Goal: Task Accomplishment & Management: Manage account settings

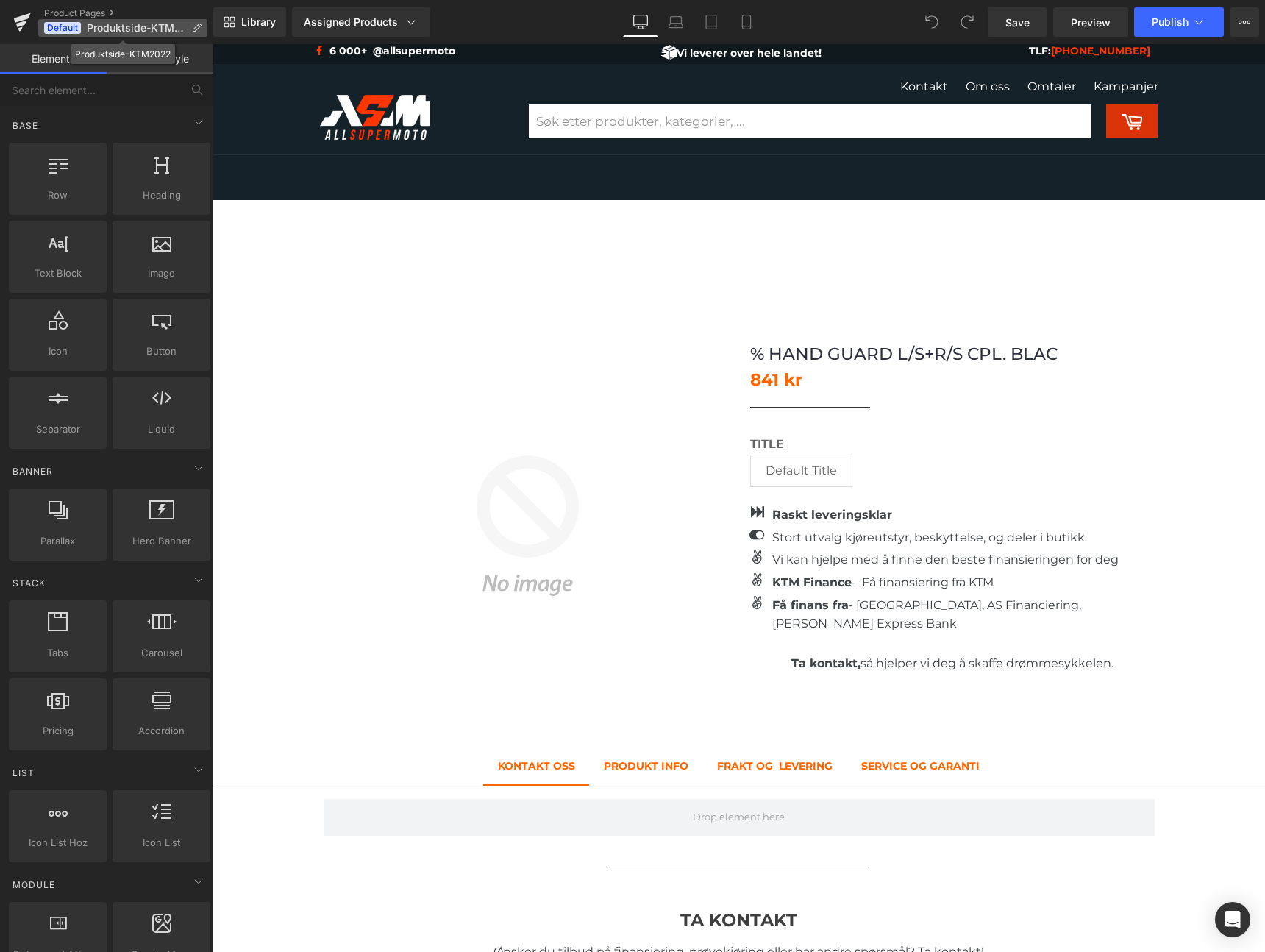
click at [67, 26] on span "Default" at bounding box center [62, 27] width 36 height 12
drag, startPoint x: 579, startPoint y: 245, endPoint x: 366, endPoint y: 200, distance: 217.7
click at [417, 33] on link "Assigned Products" at bounding box center [361, 21] width 138 height 29
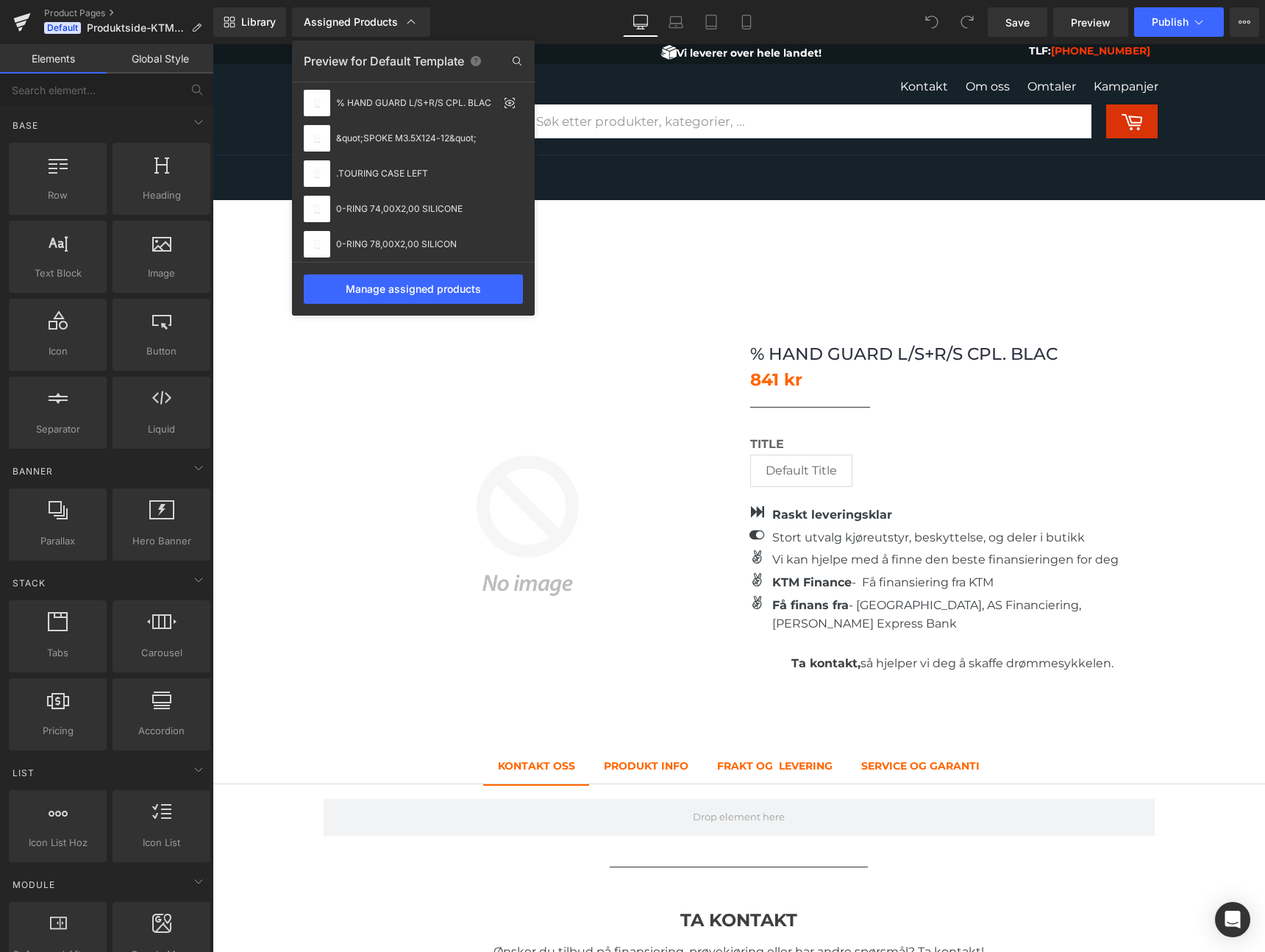
click at [435, 53] on div "Preview for Default Template" at bounding box center [413, 61] width 243 height 24
click at [467, 292] on div "Manage assigned products" at bounding box center [413, 289] width 219 height 29
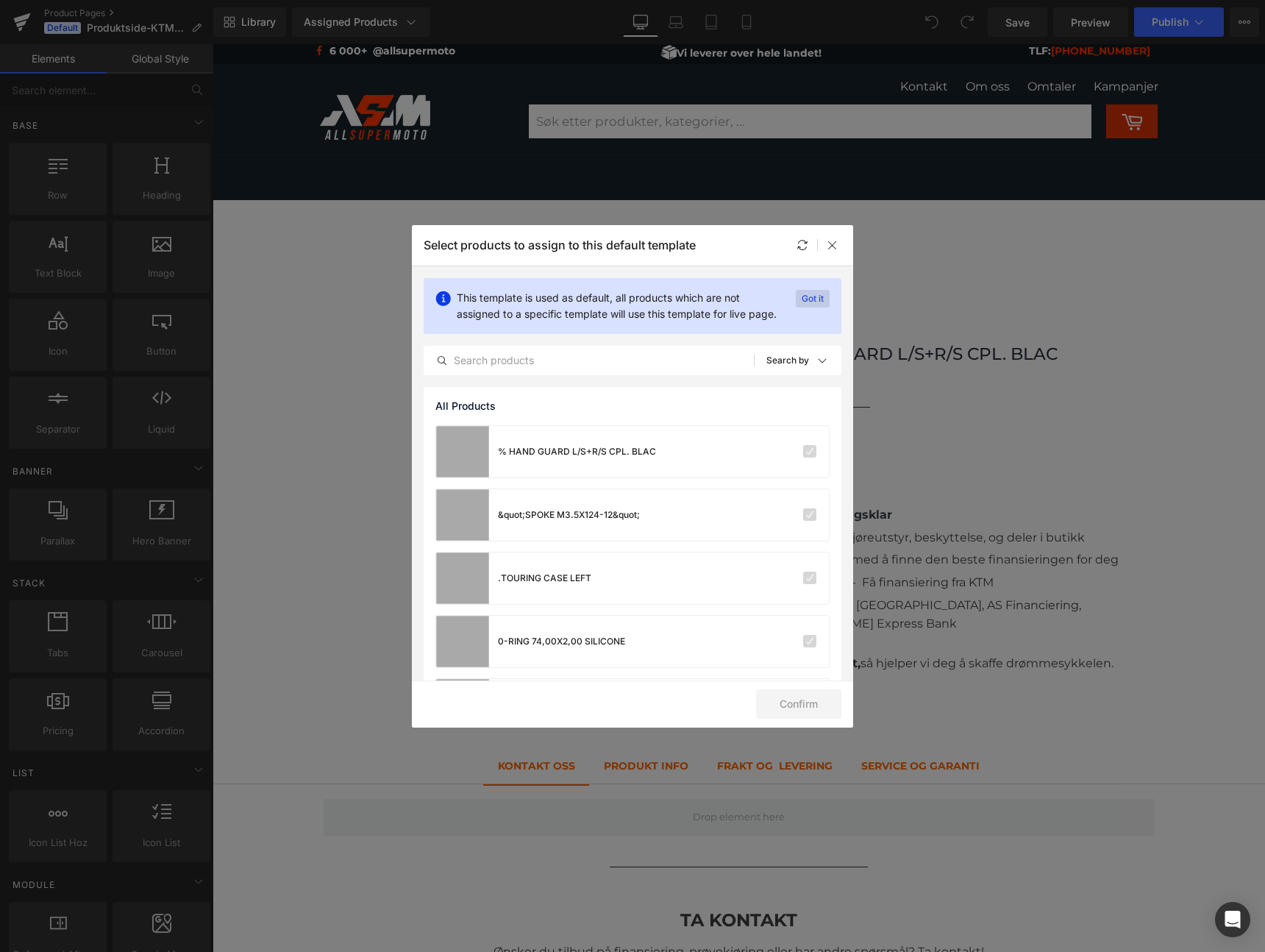
click at [0, 0] on p "Got it" at bounding box center [0, 0] width 0 height 0
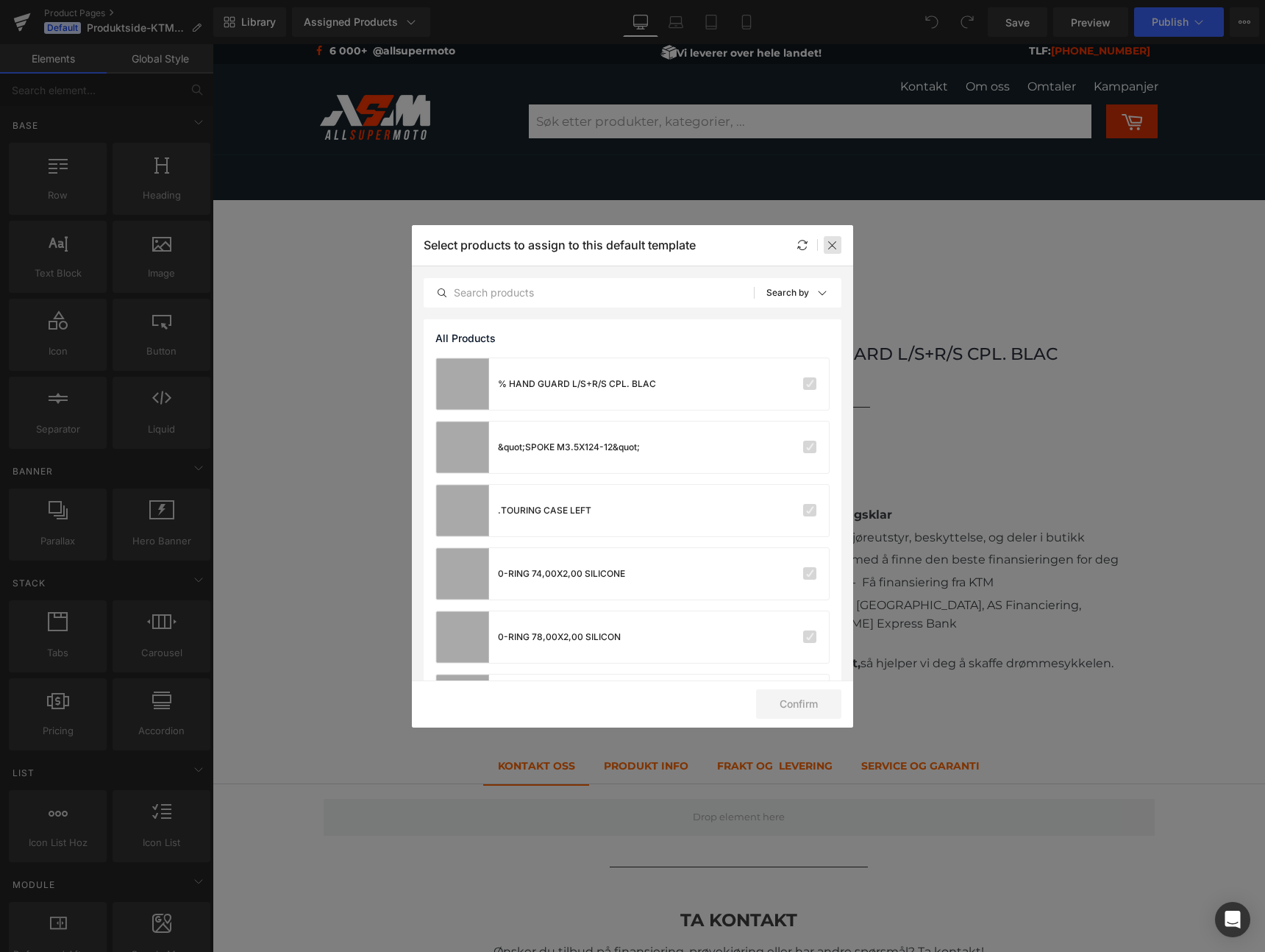
click at [835, 250] on icon at bounding box center [832, 245] width 12 height 12
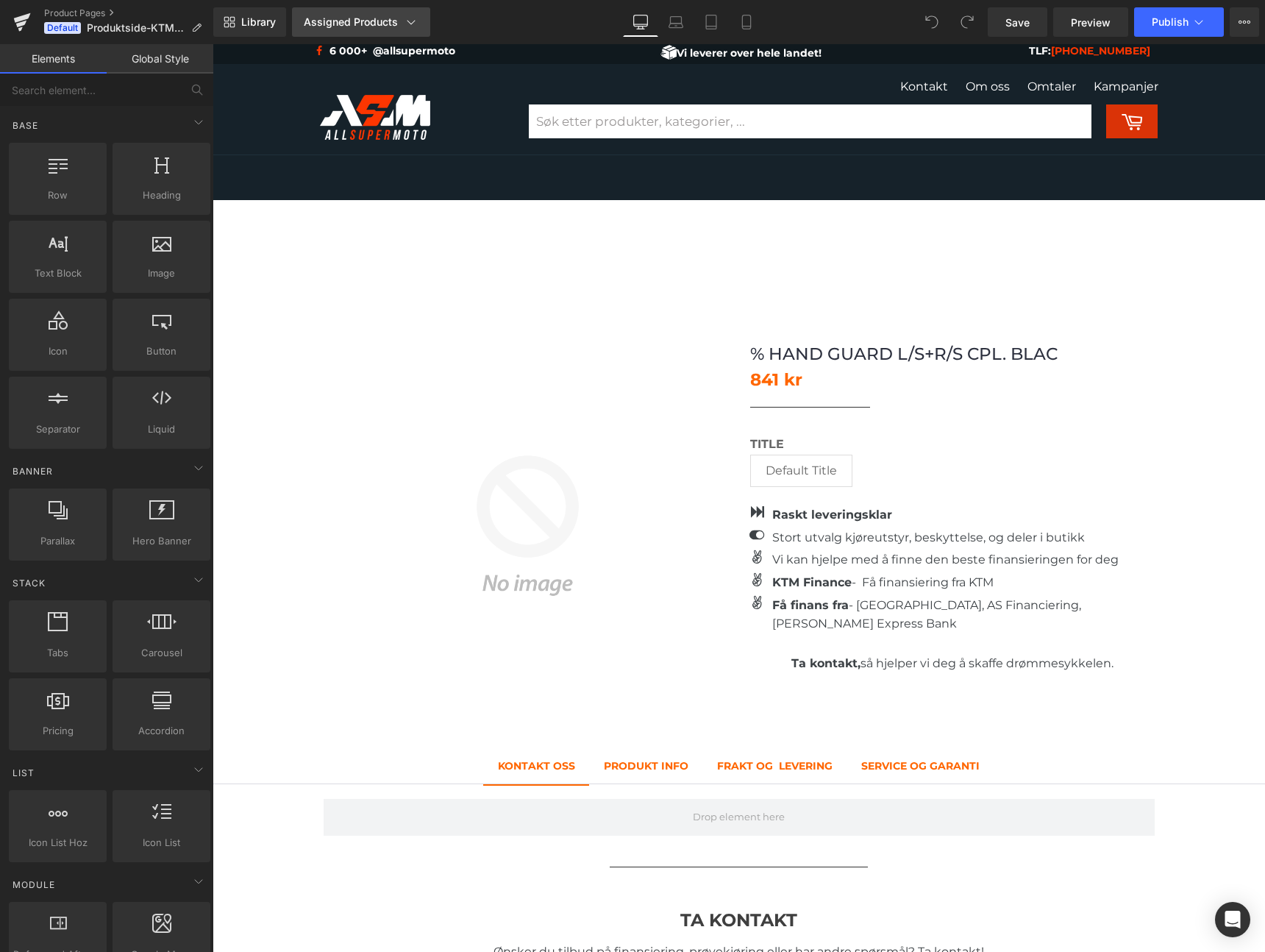
click at [407, 27] on icon at bounding box center [411, 22] width 15 height 15
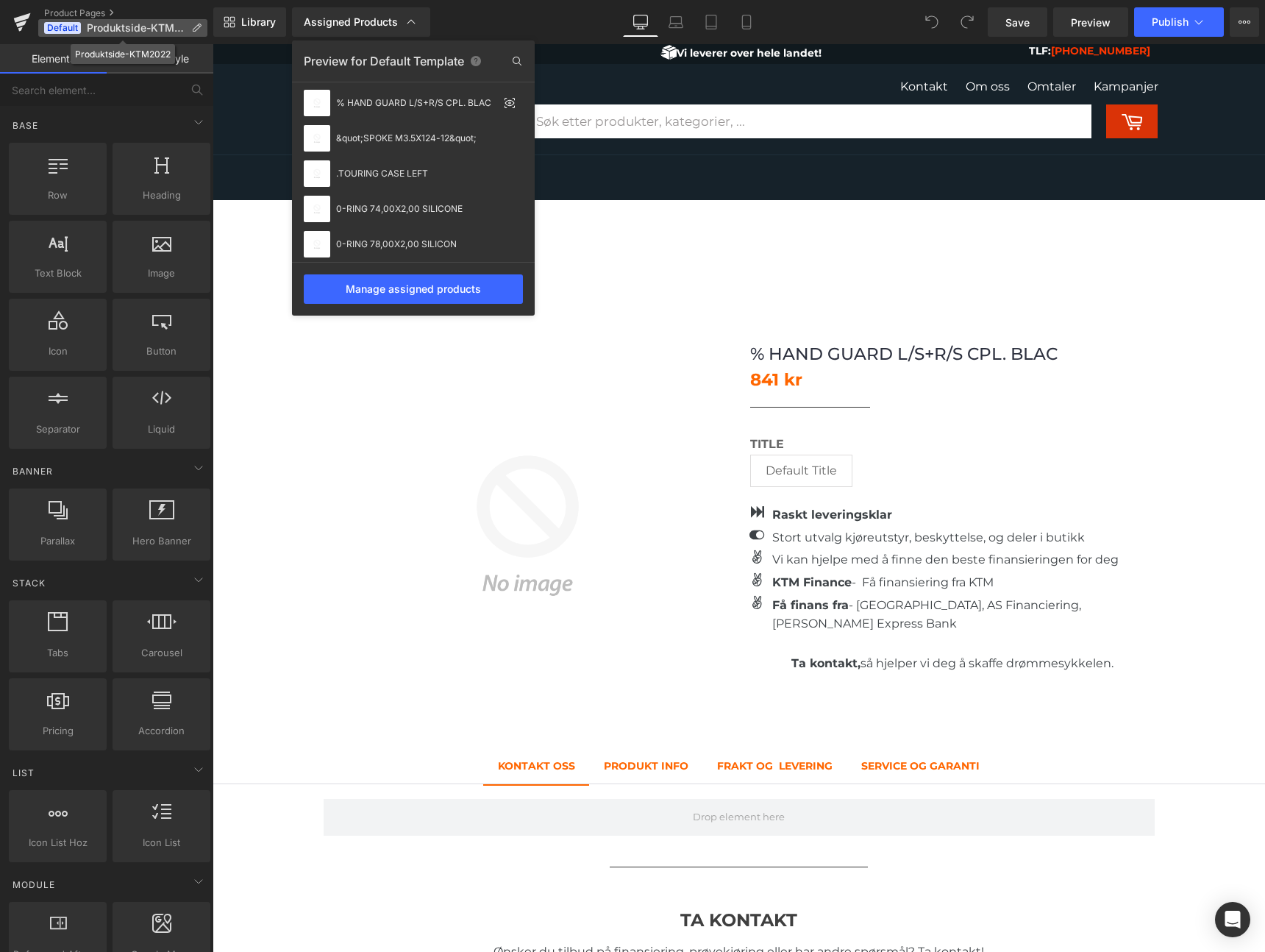
click at [202, 30] on p "Default Produktside-KTM2022" at bounding box center [122, 28] width 169 height 18
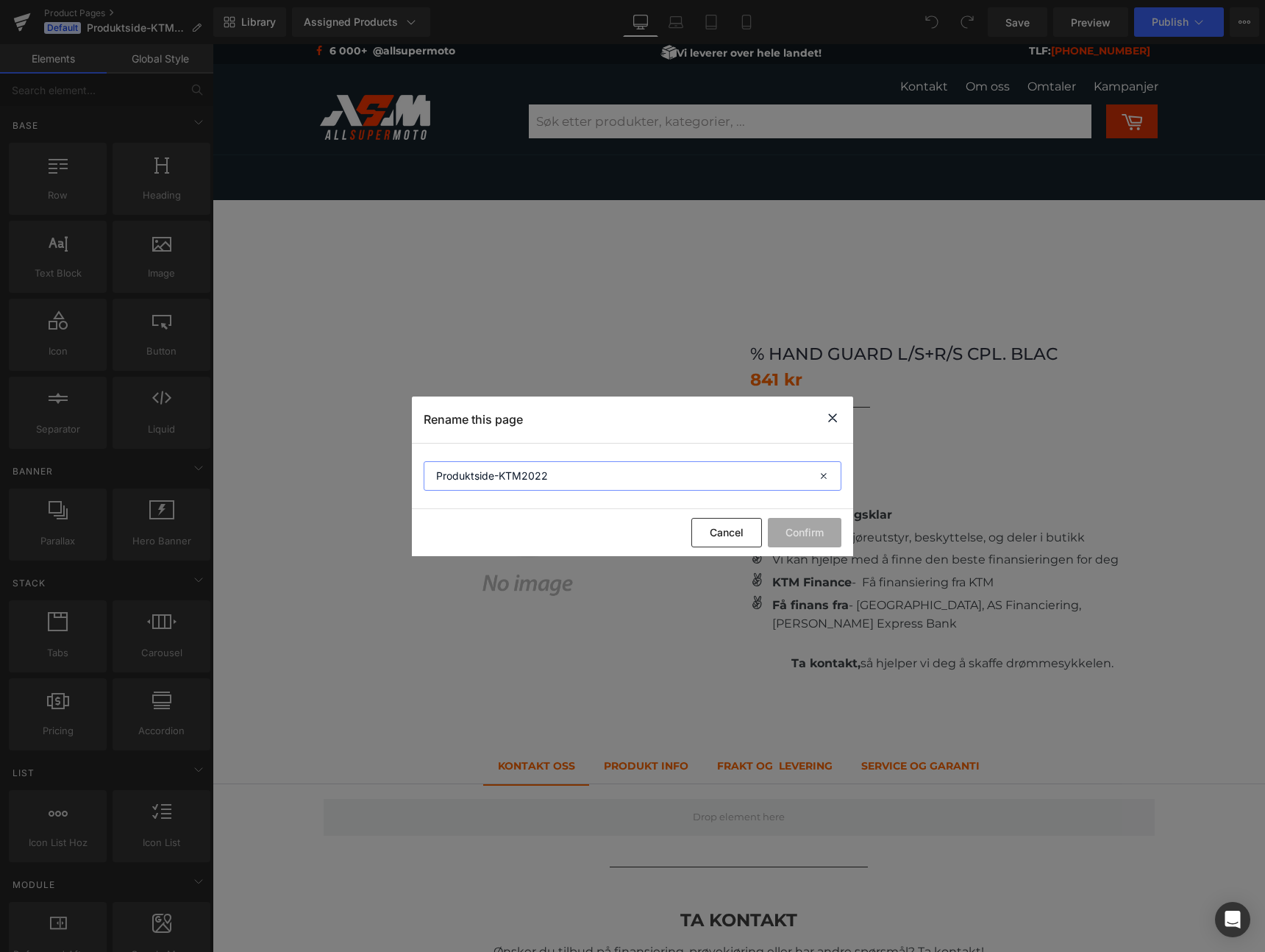
click at [613, 476] on input "Produktside-KTM2022" at bounding box center [632, 475] width 418 height 29
click at [835, 418] on icon at bounding box center [832, 417] width 18 height 19
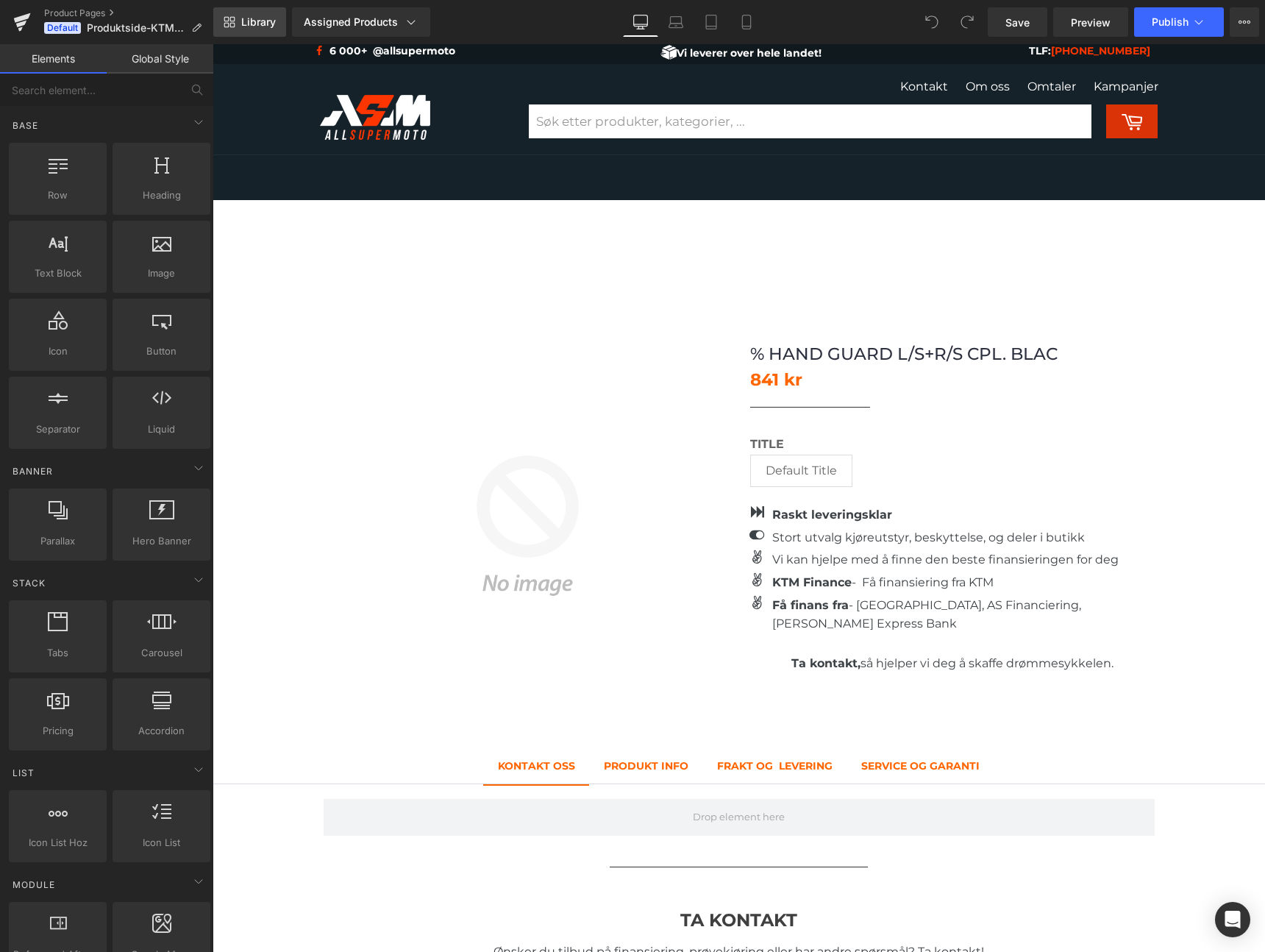
click at [256, 24] on span "Library" at bounding box center [258, 21] width 35 height 13
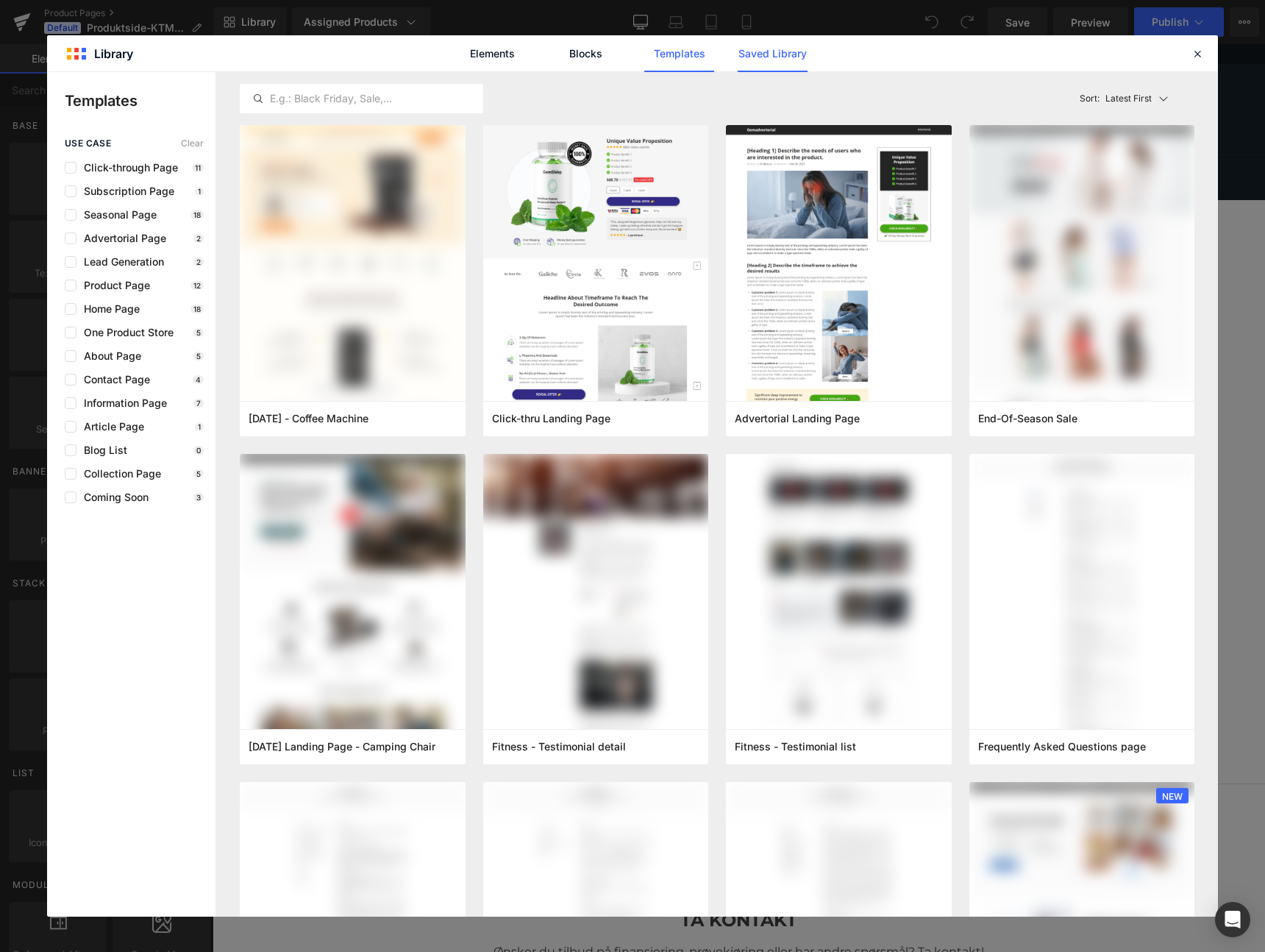
click at [771, 63] on link "Saved Library" at bounding box center [772, 53] width 70 height 36
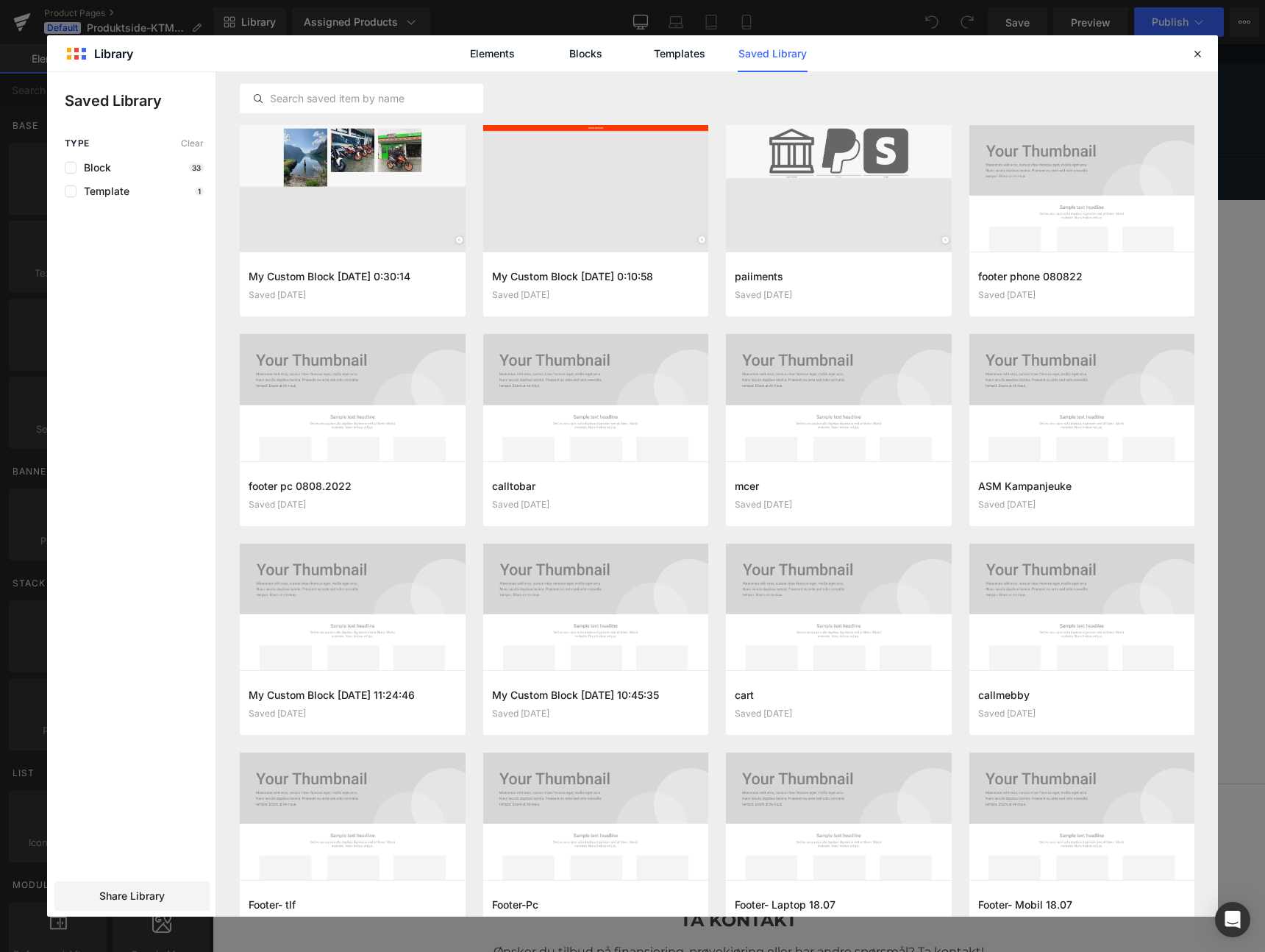
click at [1206, 54] on div "Elements Blocks Templates Saved Library" at bounding box center [632, 53] width 1171 height 36
click at [1196, 52] on icon at bounding box center [1198, 53] width 13 height 13
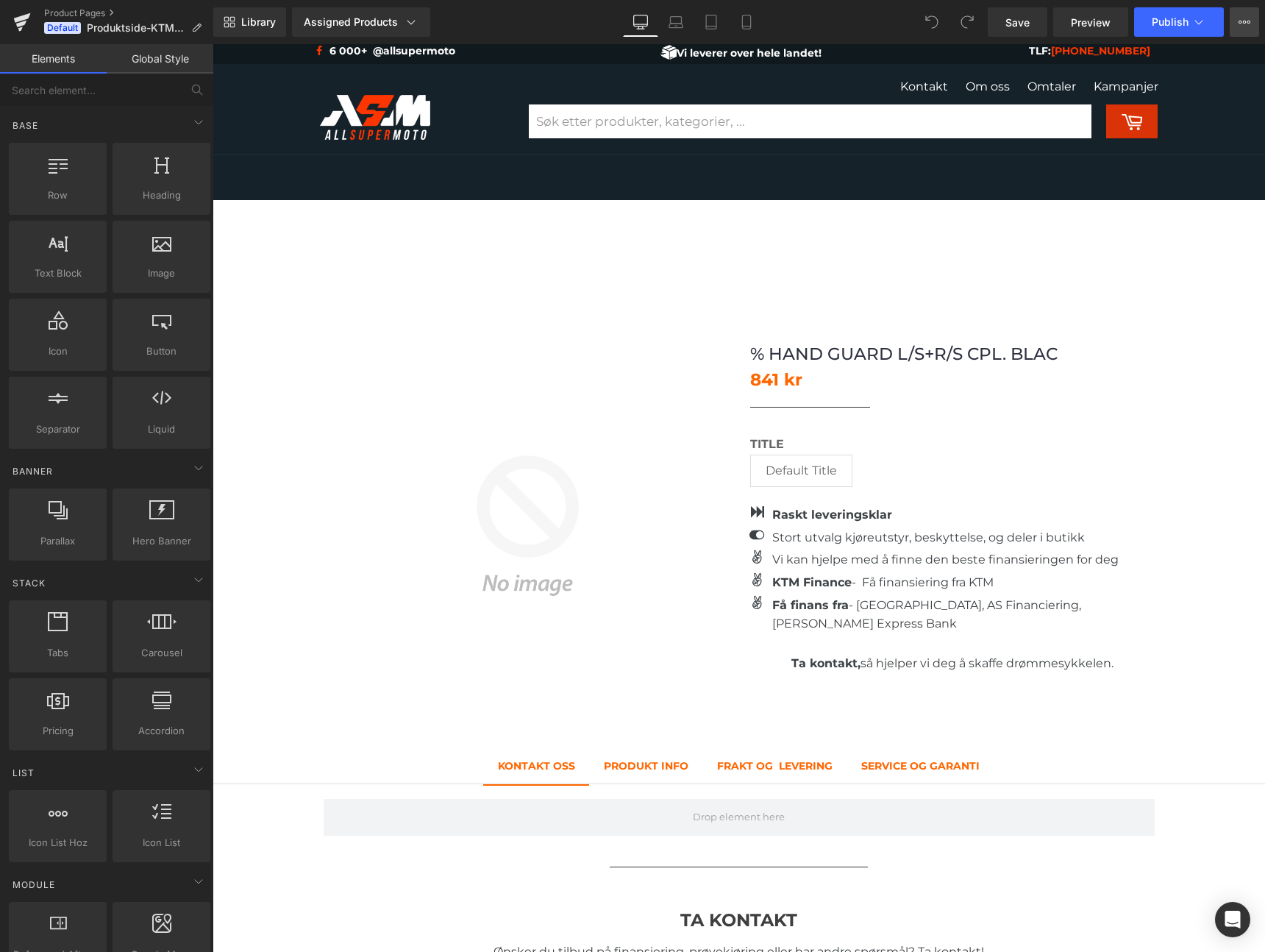
click at [1244, 28] on button "View Live Page View with current Template Save Template to Library Schedule Pub…" at bounding box center [1245, 21] width 29 height 29
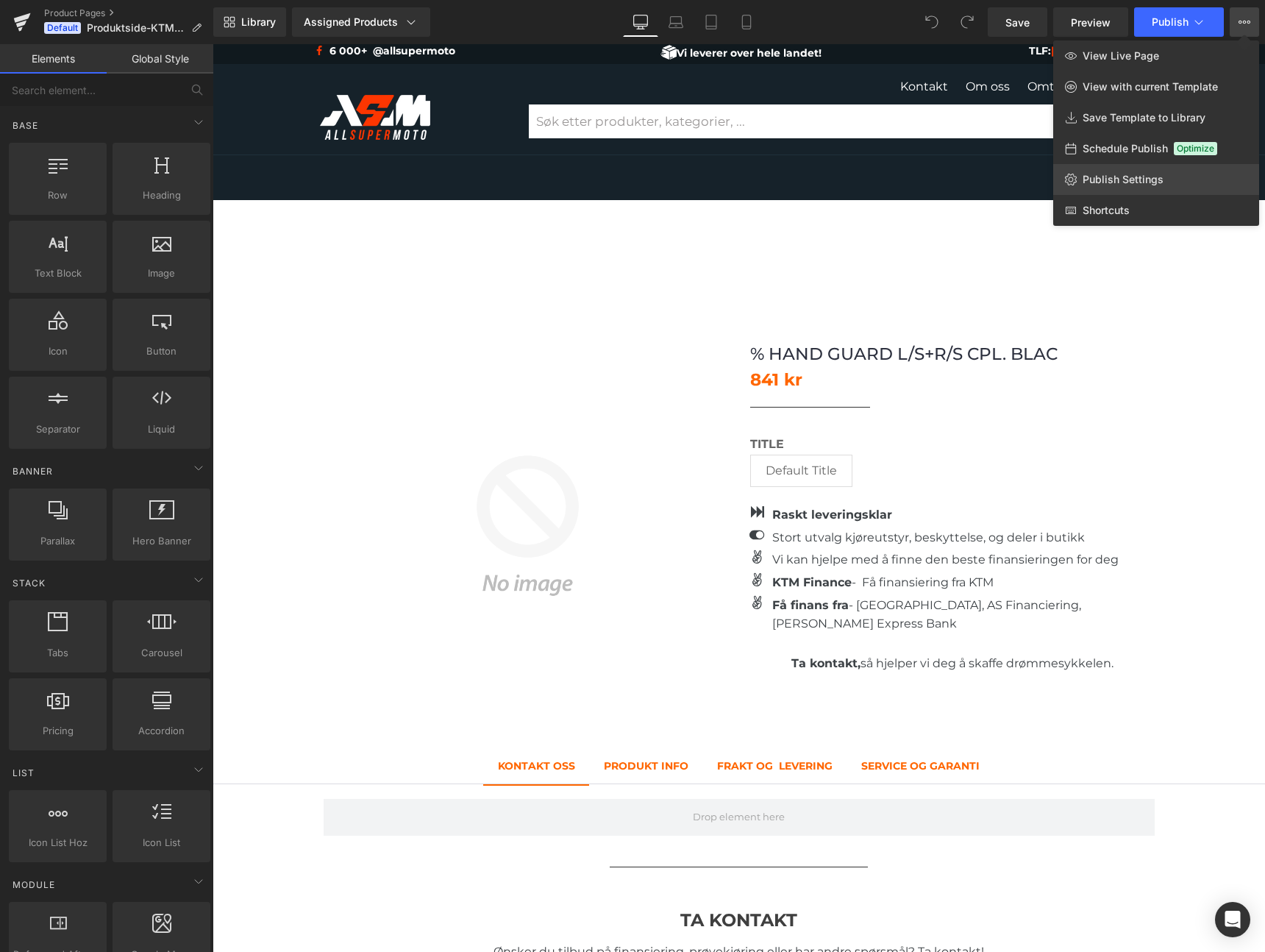
click at [1140, 177] on span "Publish Settings" at bounding box center [1123, 179] width 81 height 13
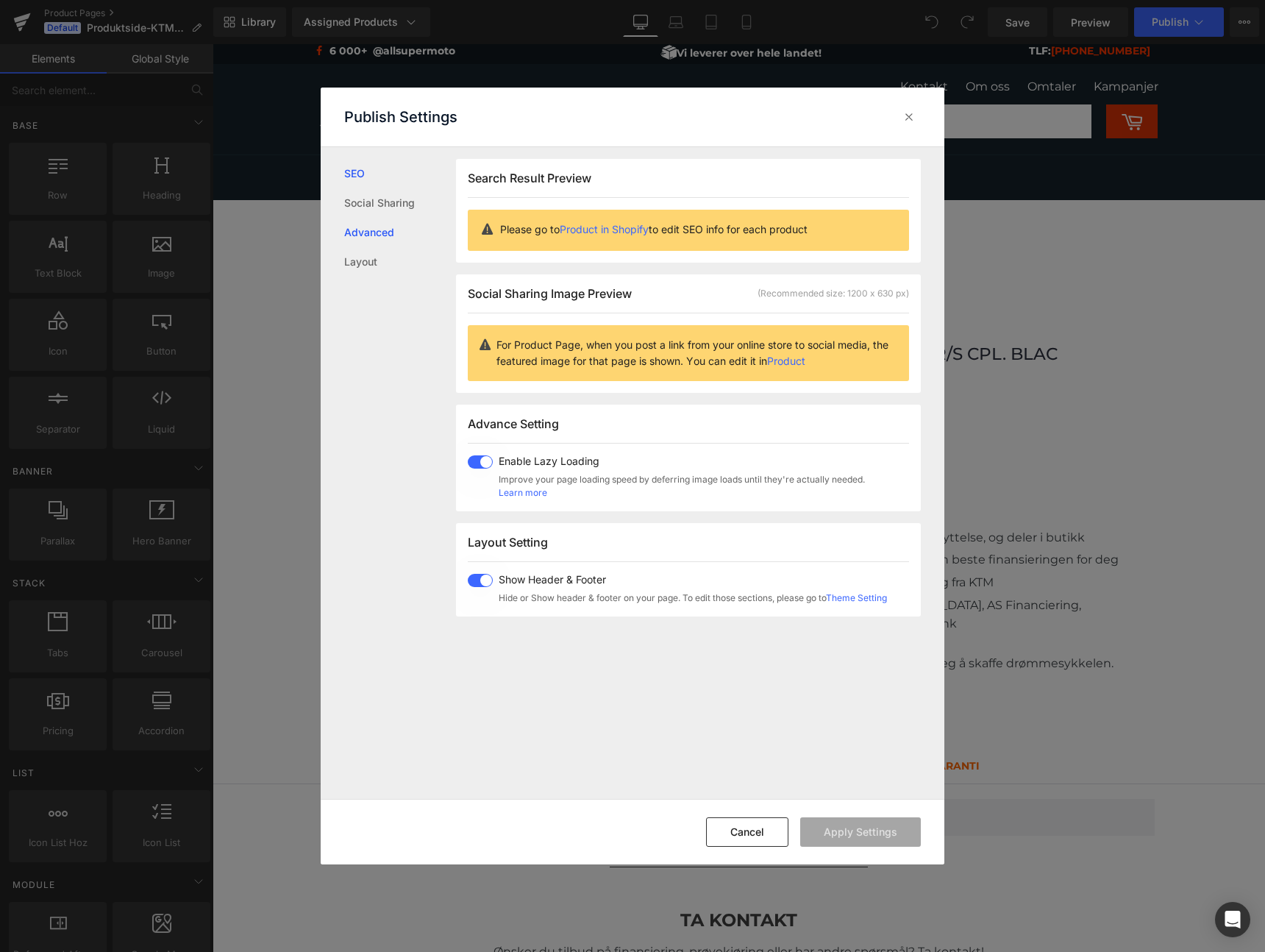
click at [384, 234] on link "Advanced" at bounding box center [400, 232] width 112 height 29
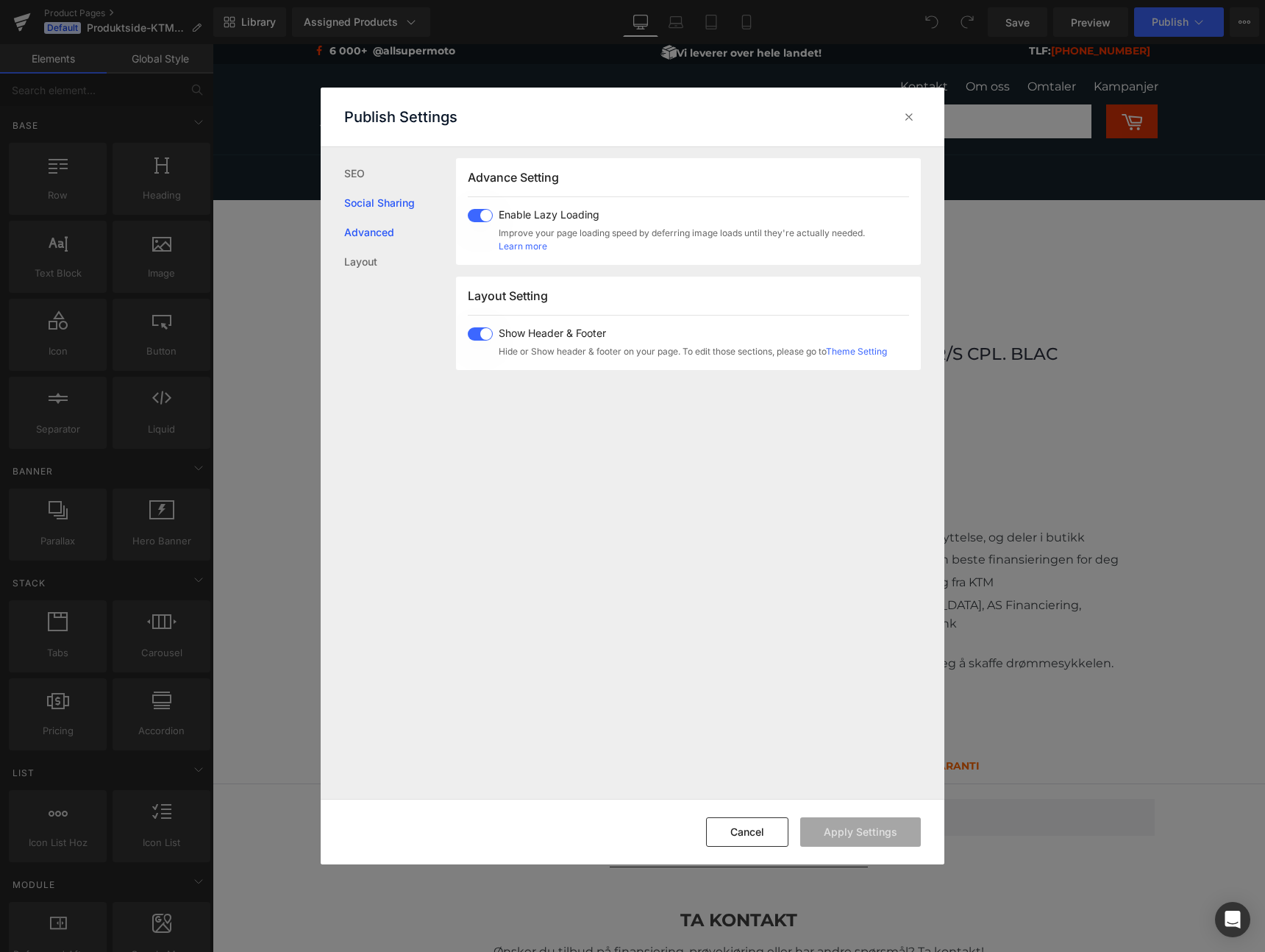
click at [384, 204] on link "Social Sharing" at bounding box center [400, 202] width 112 height 29
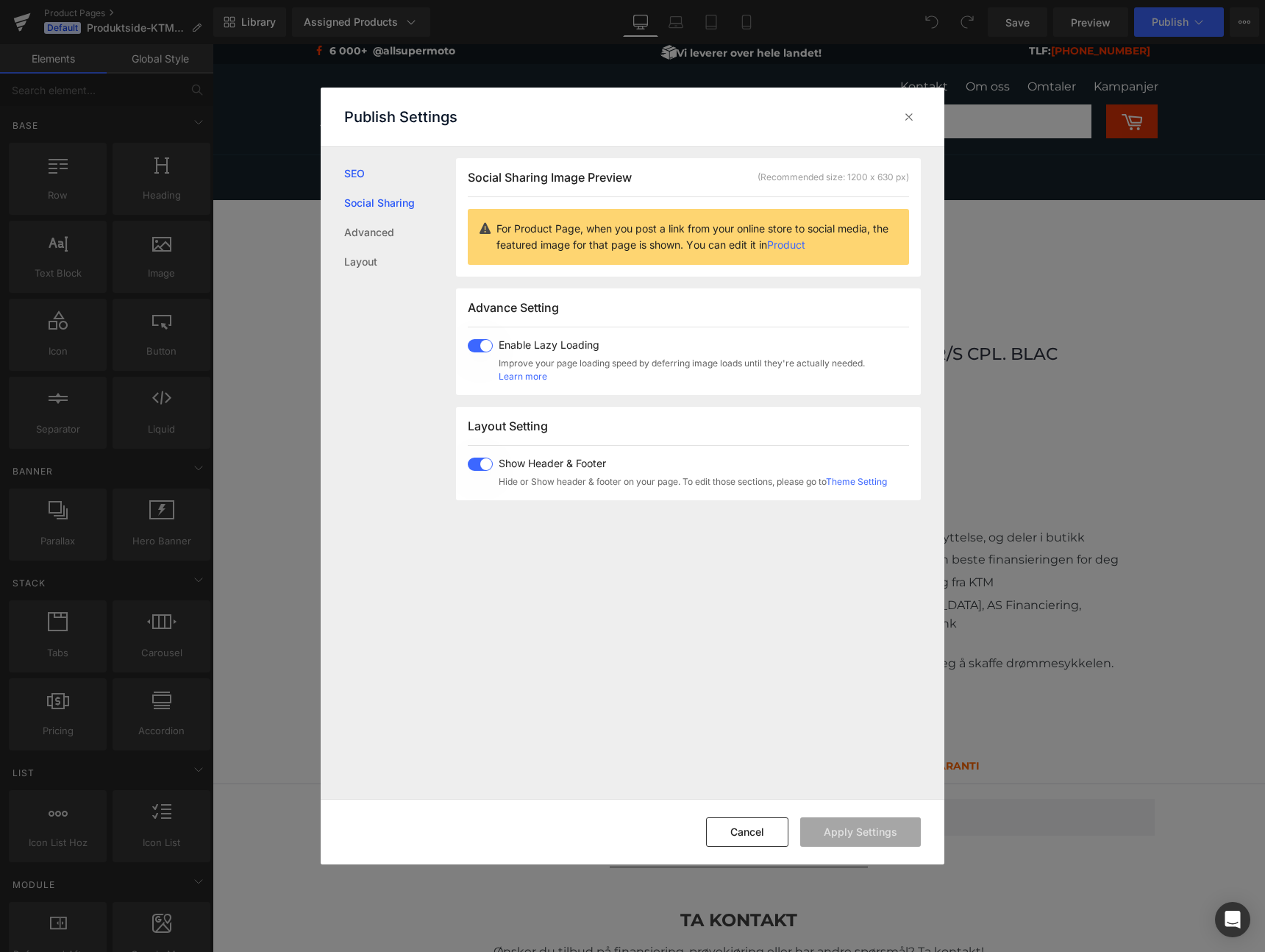
click at [356, 179] on link "SEO" at bounding box center [400, 173] width 112 height 29
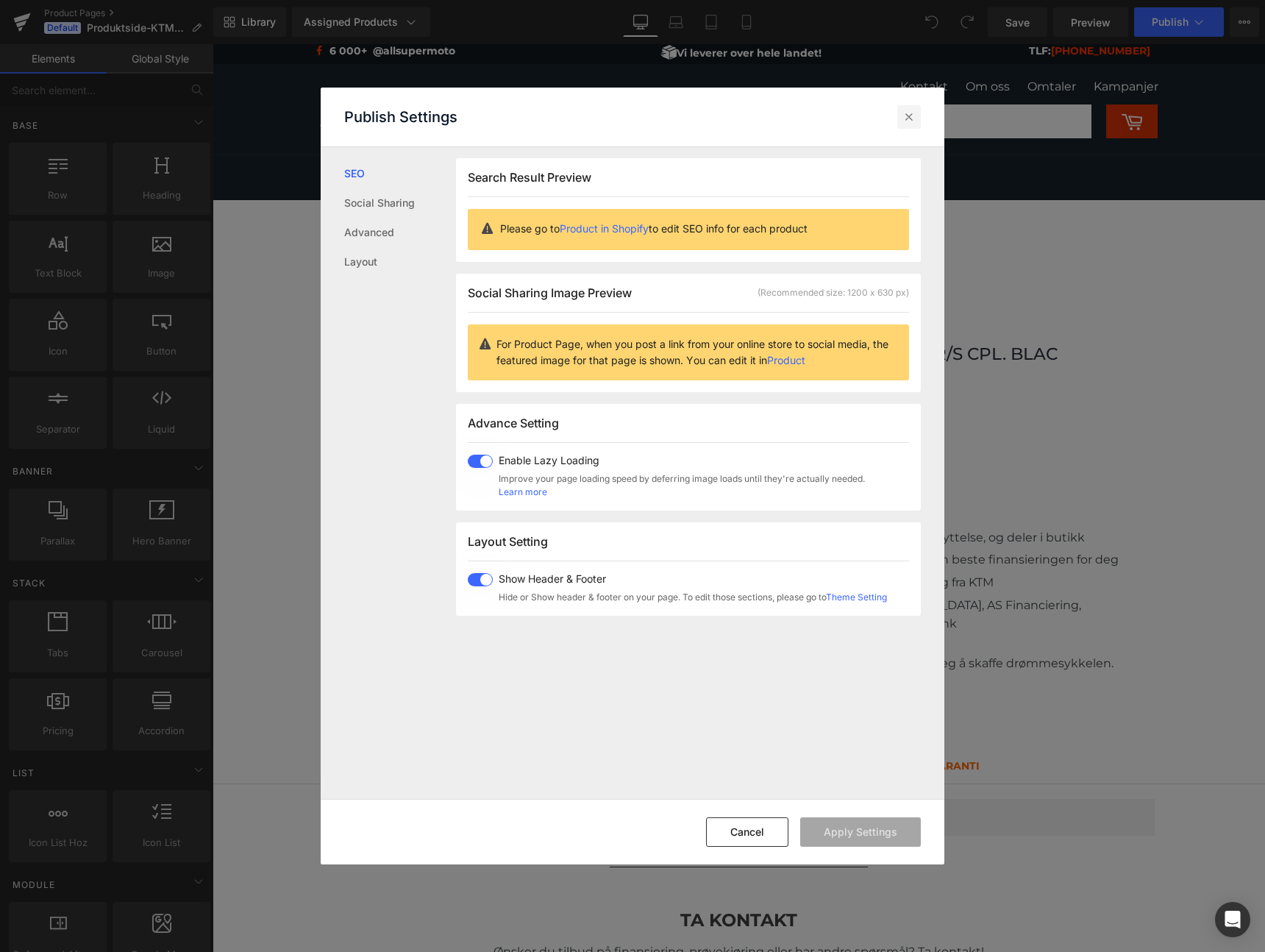
click at [901, 119] on div at bounding box center [909, 117] width 24 height 24
